Goal: Check status: Check status

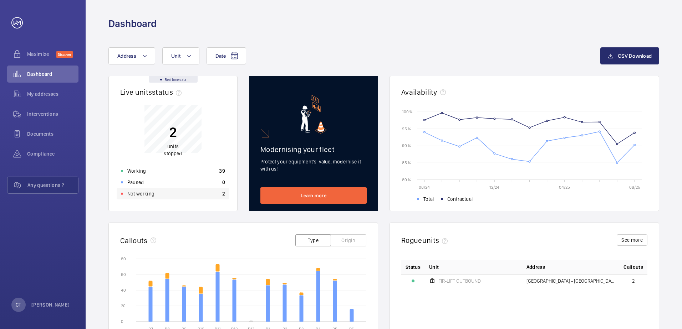
click at [146, 191] on p "Not working" at bounding box center [140, 193] width 27 height 7
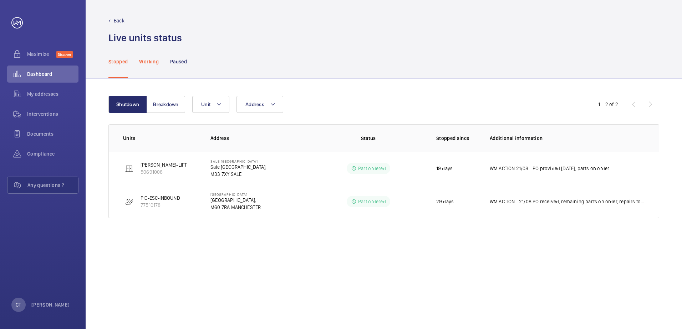
click at [145, 62] on p "Working" at bounding box center [148, 61] width 19 height 7
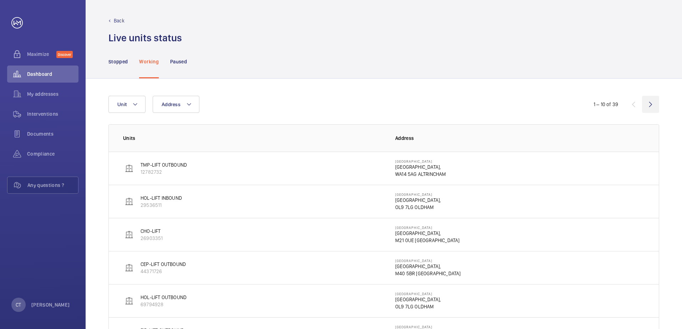
click at [653, 103] on wm-front-icon-button at bounding box center [650, 104] width 17 height 17
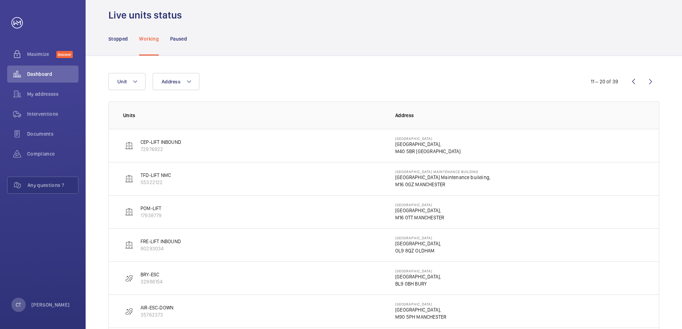
scroll to position [36, 0]
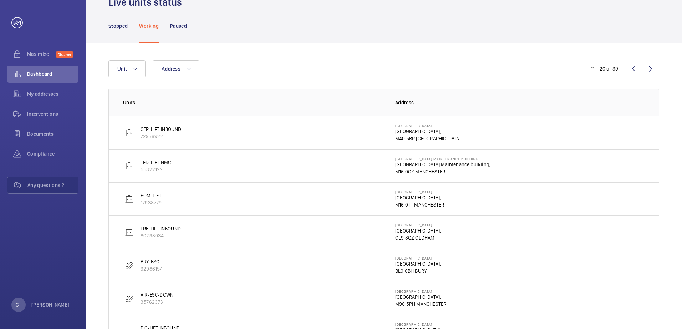
click at [487, 232] on td "Freehold Railway Station [GEOGRAPHIC_DATA], OL9 8QZ [GEOGRAPHIC_DATA]" at bounding box center [521, 232] width 275 height 33
